Goal: Information Seeking & Learning: Learn about a topic

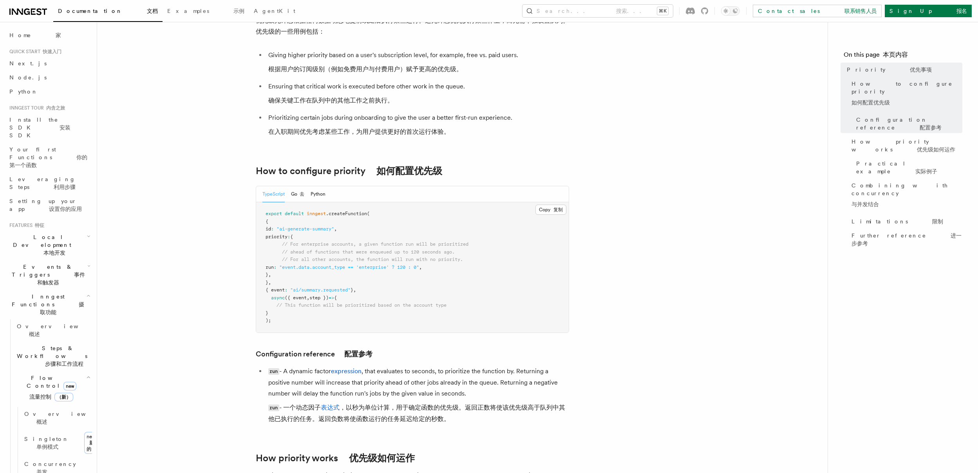
click at [65, 250] on font "本地开发" at bounding box center [54, 253] width 22 height 6
click at [79, 230] on h2 "Local Development 本地开发" at bounding box center [49, 245] width 86 height 30
click at [87, 293] on icon "button" at bounding box center [89, 296] width 4 height 6
click at [40, 334] on span "新" at bounding box center [44, 338] width 9 height 9
click at [61, 348] on link "Overview 概述" at bounding box center [53, 359] width 78 height 22
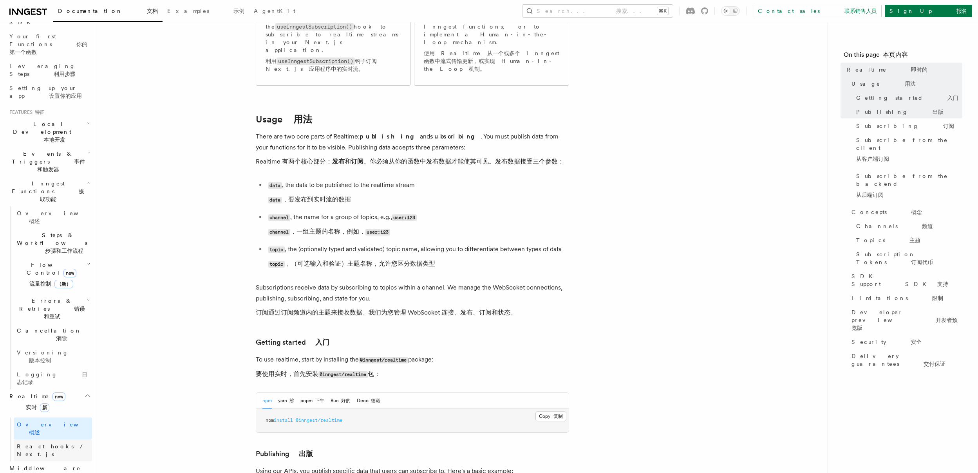
scroll to position [292, 0]
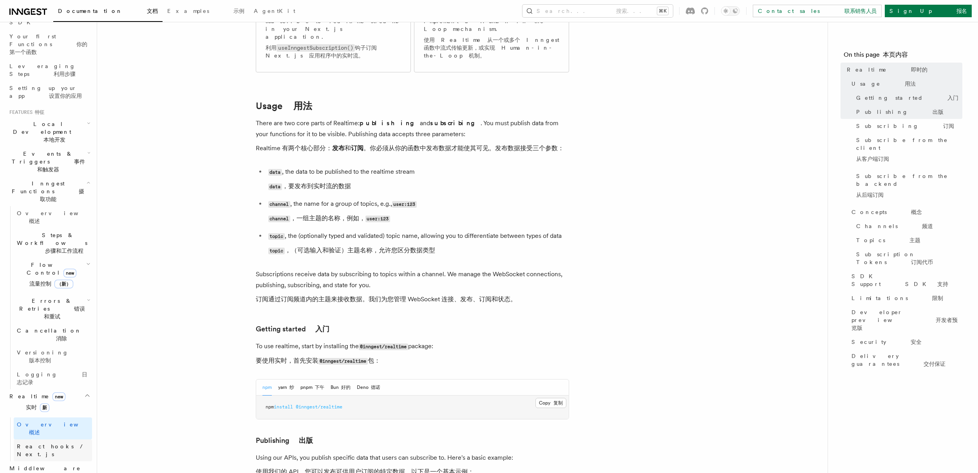
click at [48, 444] on span "React hooks / Next.js" at bounding box center [51, 451] width 69 height 14
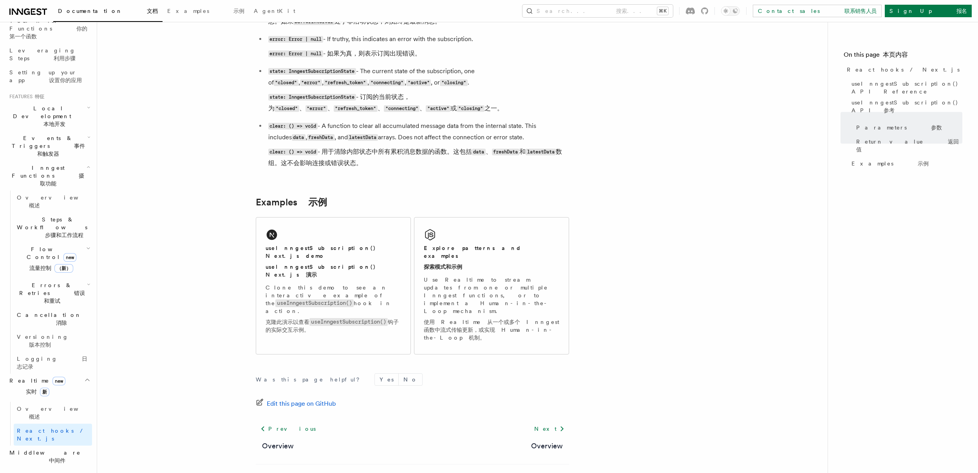
scroll to position [985, 0]
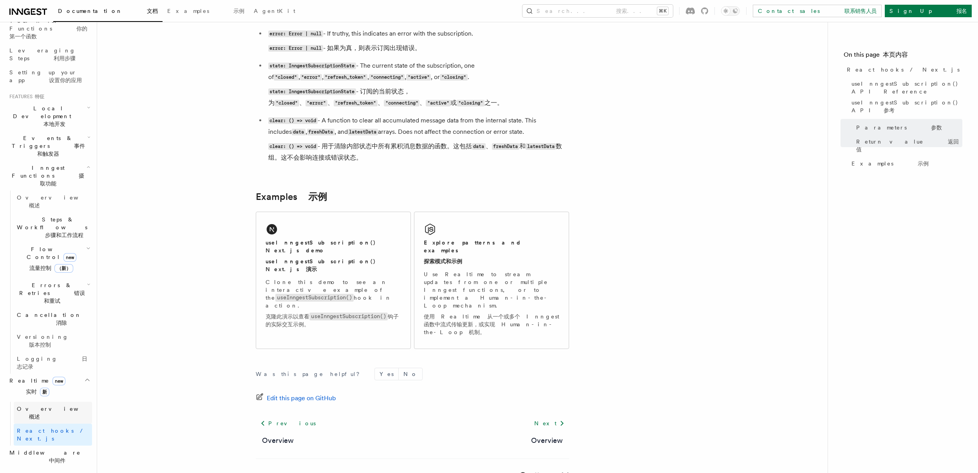
click at [54, 402] on link "Overview 概述" at bounding box center [53, 413] width 78 height 22
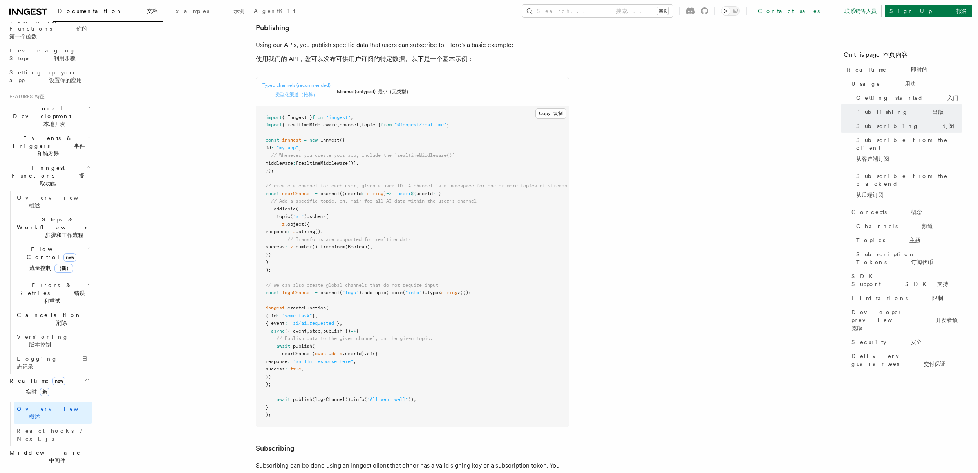
scroll to position [709, 0]
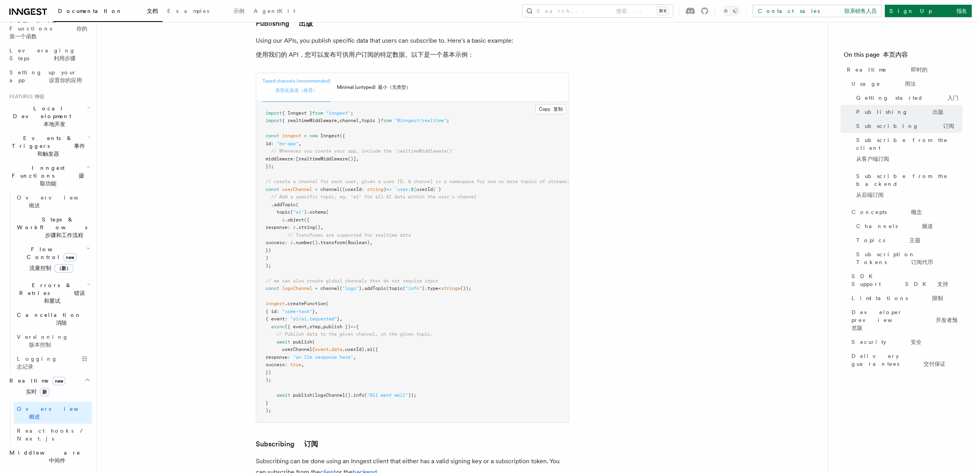
click at [349, 324] on span "publish })" at bounding box center [336, 326] width 27 height 5
copy span "publish"
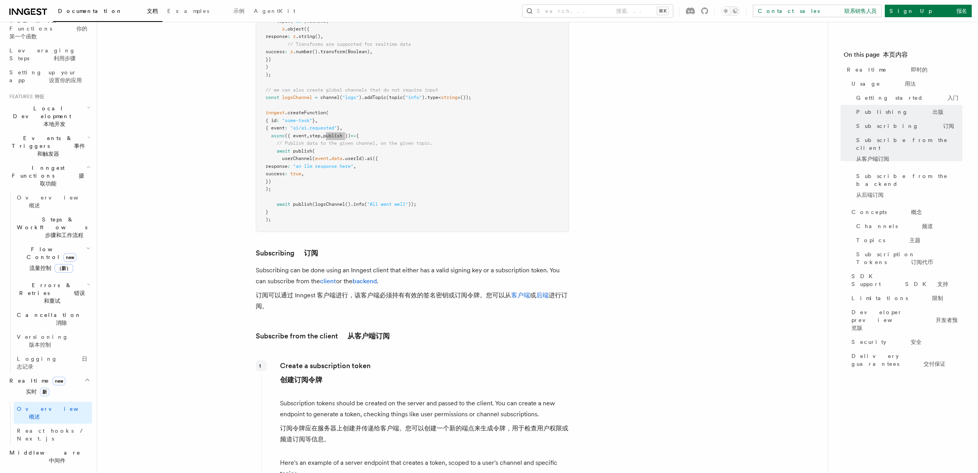
scroll to position [899, 0]
